Goal: Transaction & Acquisition: Purchase product/service

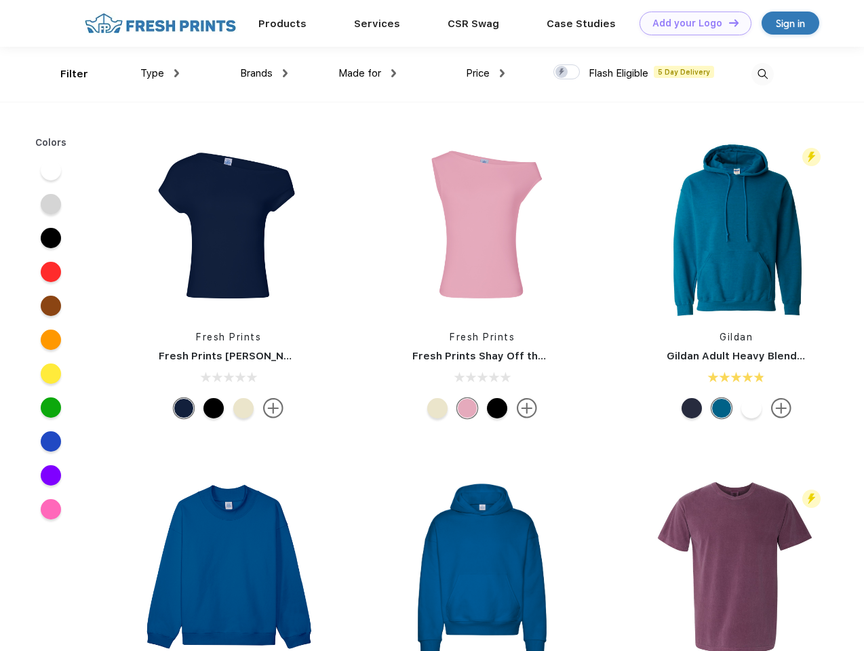
click at [691, 23] on link "Add your Logo Design Tool" at bounding box center [696, 24] width 112 height 24
click at [0, 0] on div "Design Tool" at bounding box center [0, 0] width 0 height 0
click at [728, 22] on link "Add your Logo Design Tool" at bounding box center [696, 24] width 112 height 24
click at [65, 74] on div "Filter" at bounding box center [74, 74] width 28 height 16
click at [160, 73] on span "Type" at bounding box center [152, 73] width 24 height 12
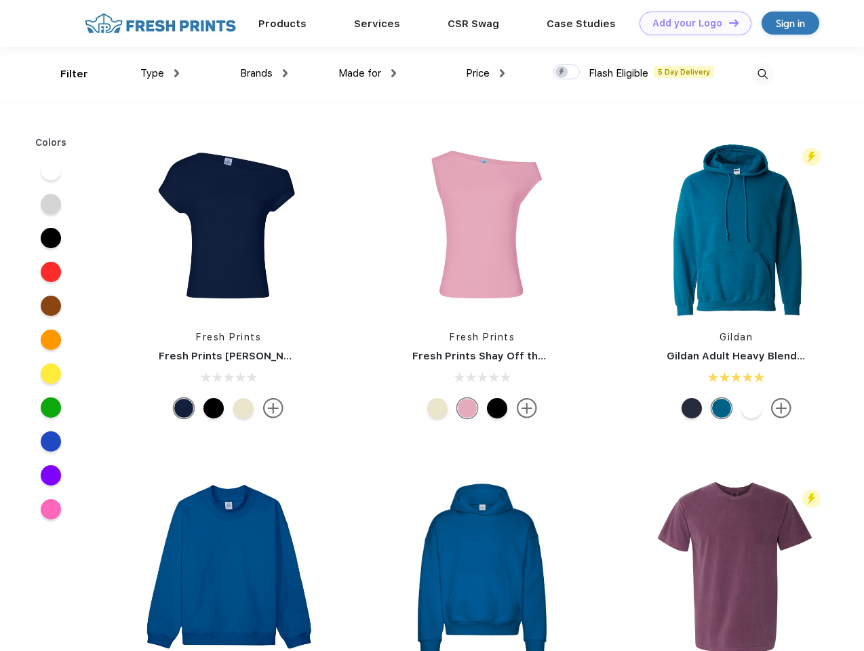
click at [264, 73] on span "Brands" at bounding box center [256, 73] width 33 height 12
click at [368, 73] on span "Made for" at bounding box center [359, 73] width 43 height 12
click at [486, 73] on span "Price" at bounding box center [478, 73] width 24 height 12
click at [567, 73] on div at bounding box center [567, 71] width 26 height 15
click at [562, 73] on input "checkbox" at bounding box center [558, 68] width 9 height 9
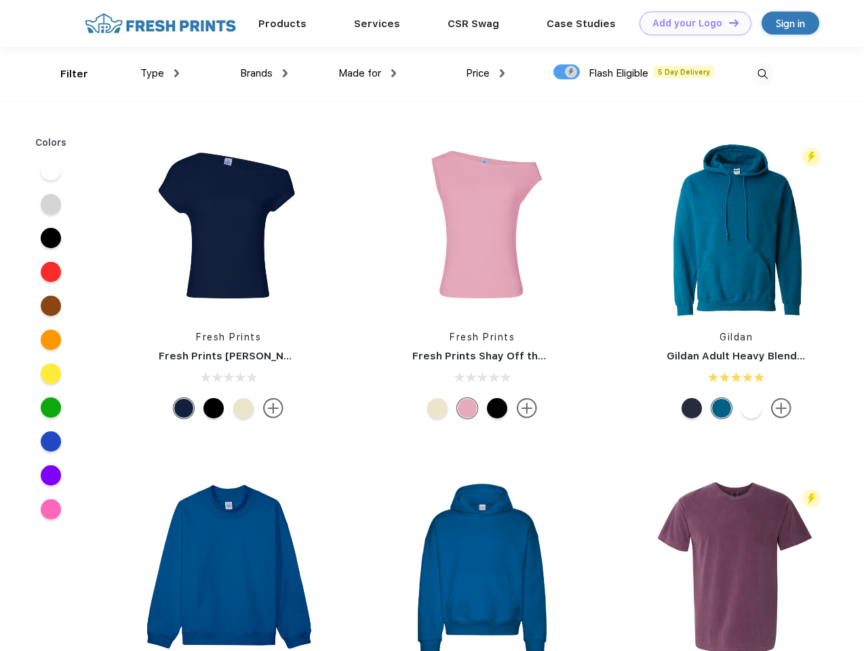
click at [762, 74] on img at bounding box center [763, 74] width 22 height 22
